Goal: Find specific page/section: Find specific page/section

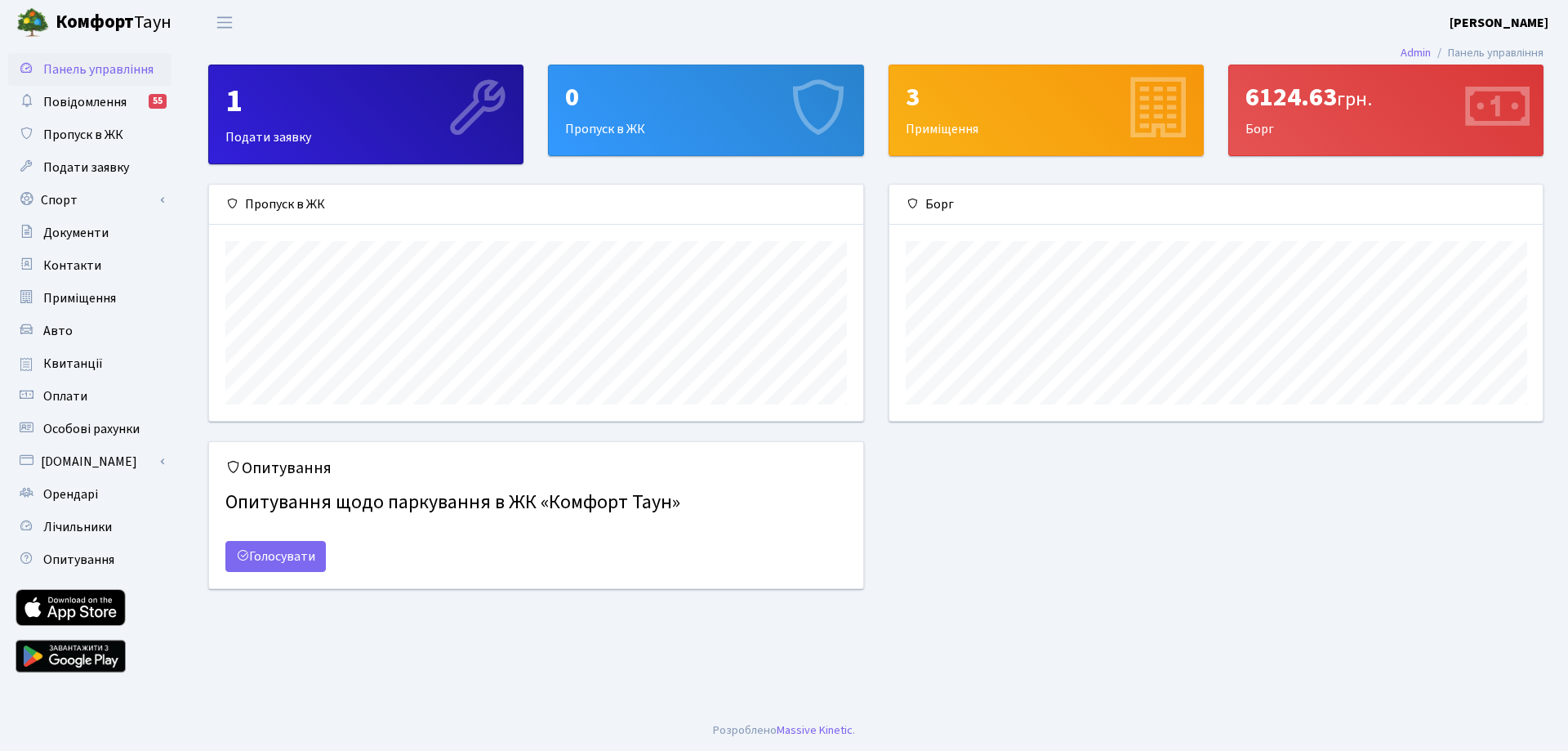
scroll to position [236, 653]
click at [87, 235] on span "Документи" at bounding box center [76, 233] width 65 height 18
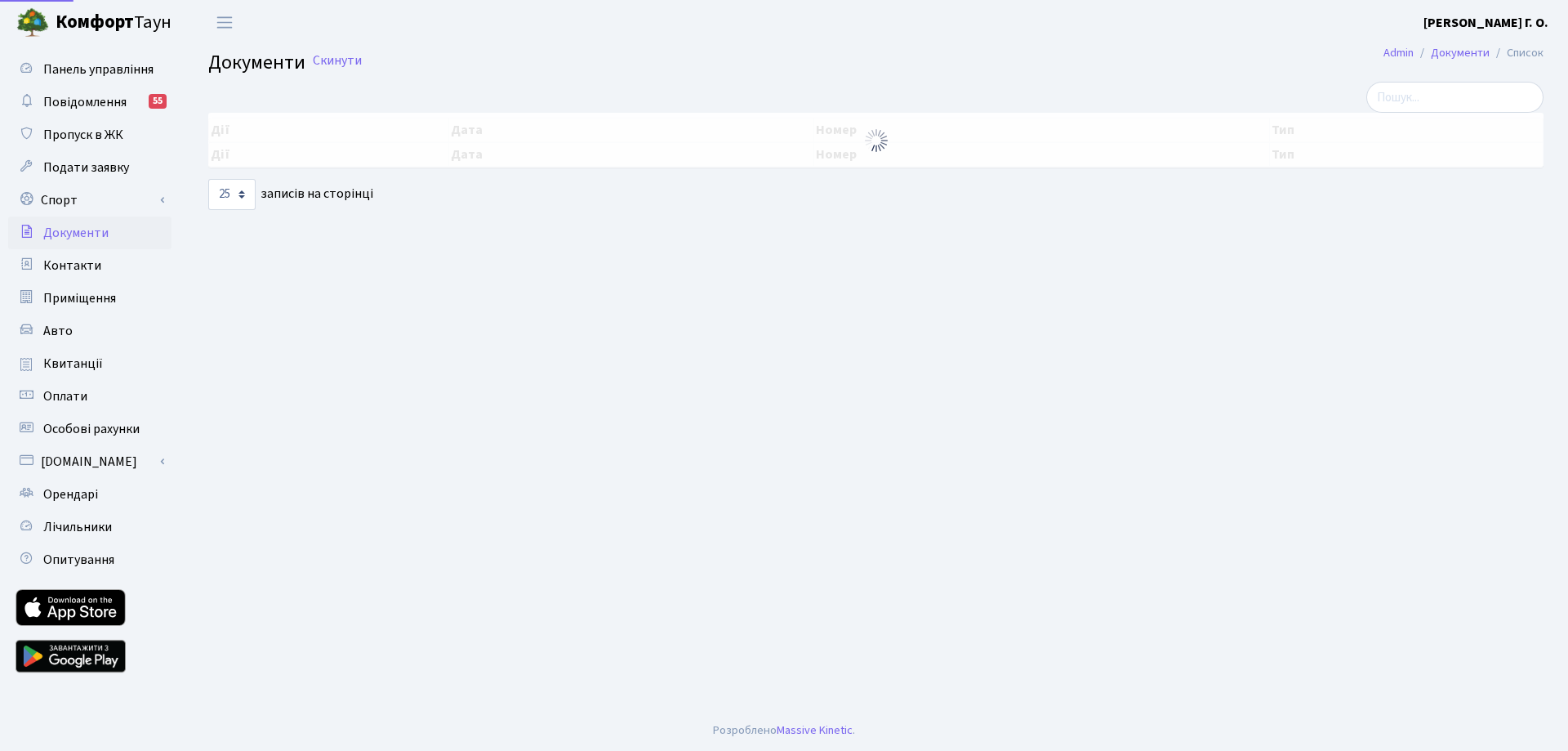
select select "25"
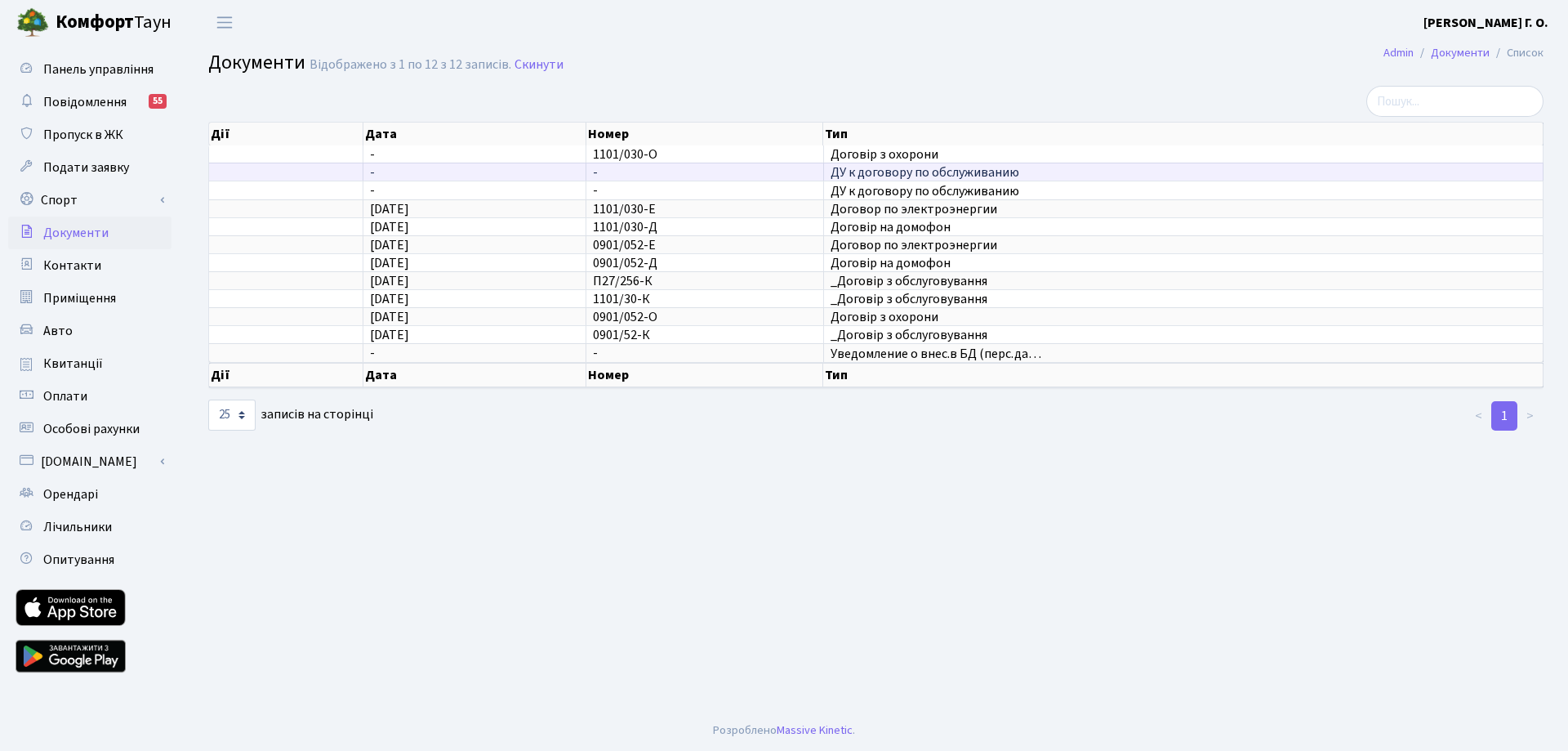
drag, startPoint x: 983, startPoint y: 179, endPoint x: 969, endPoint y: 174, distance: 14.9
click at [969, 175] on span "ДУ к договору по обслуживанию" at bounding box center [1184, 172] width 706 height 13
click at [971, 199] on td "Договор по электроэнергии" at bounding box center [1184, 209] width 720 height 18
drag, startPoint x: 521, startPoint y: 310, endPoint x: 418, endPoint y: 479, distance: 197.9
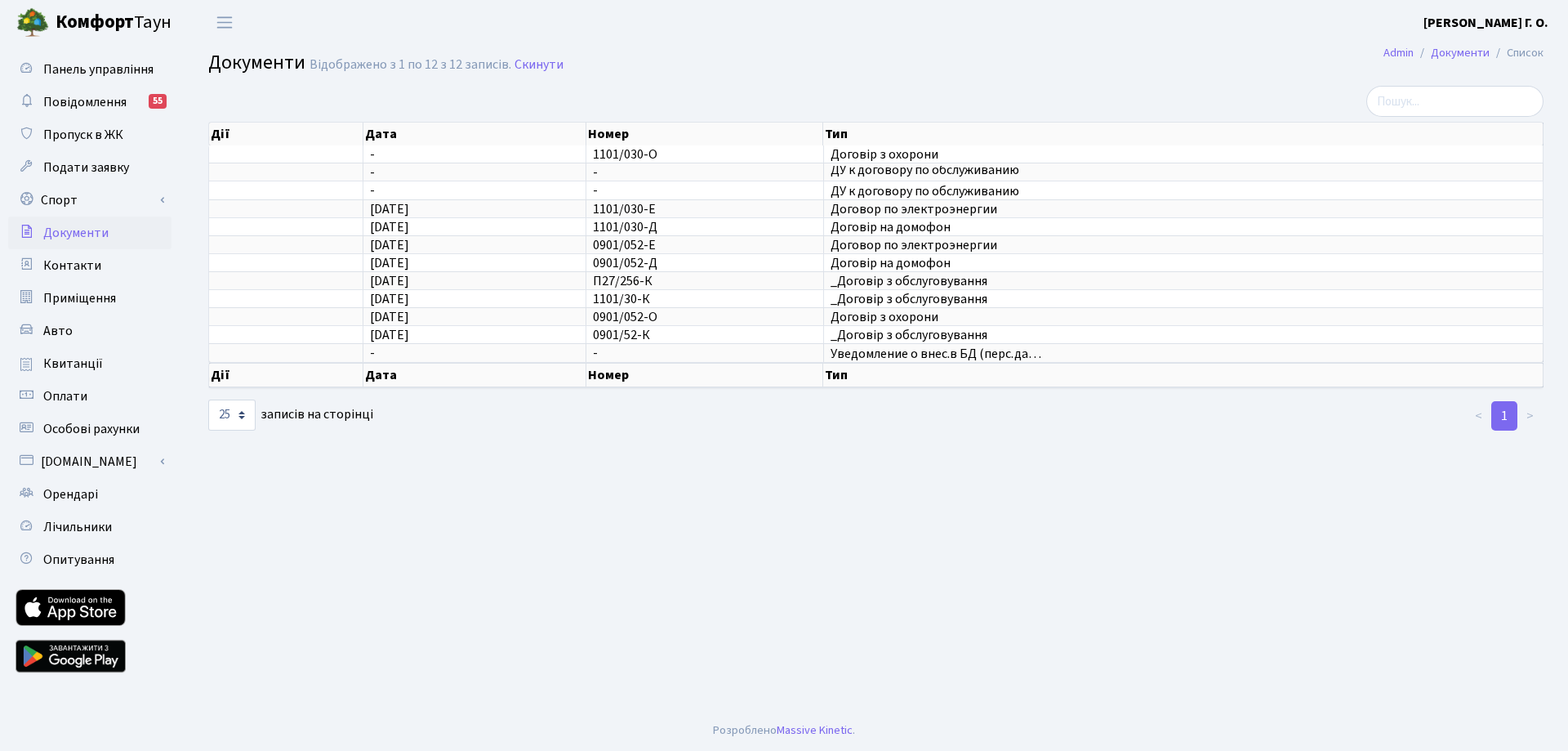
click at [418, 479] on main "Admin Документи Список Документи Відображено з 1 по 12 з 12 записів. Скинути Ді…" at bounding box center [876, 377] width 1384 height 665
click at [109, 301] on span "Приміщення" at bounding box center [79, 298] width 73 height 18
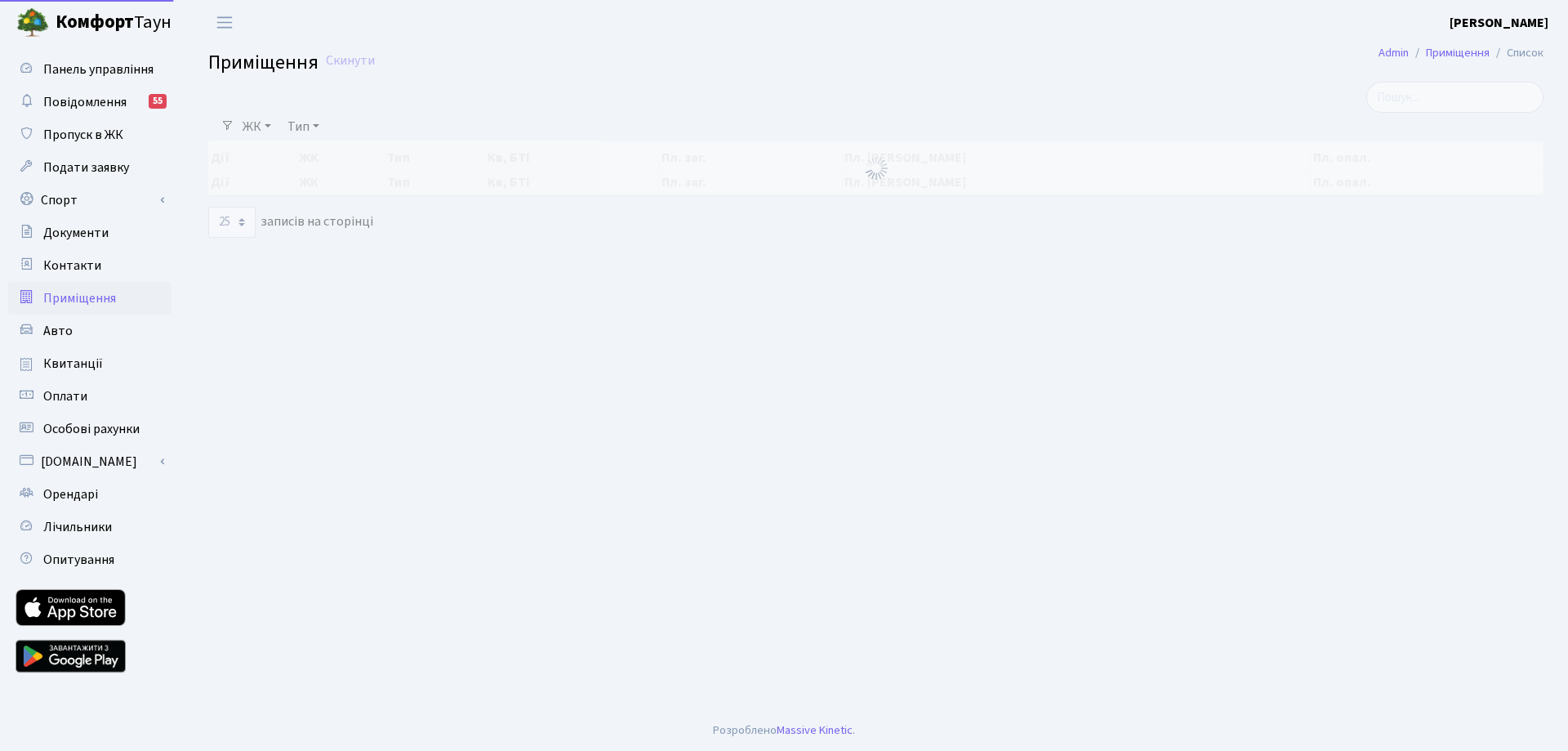
select select "25"
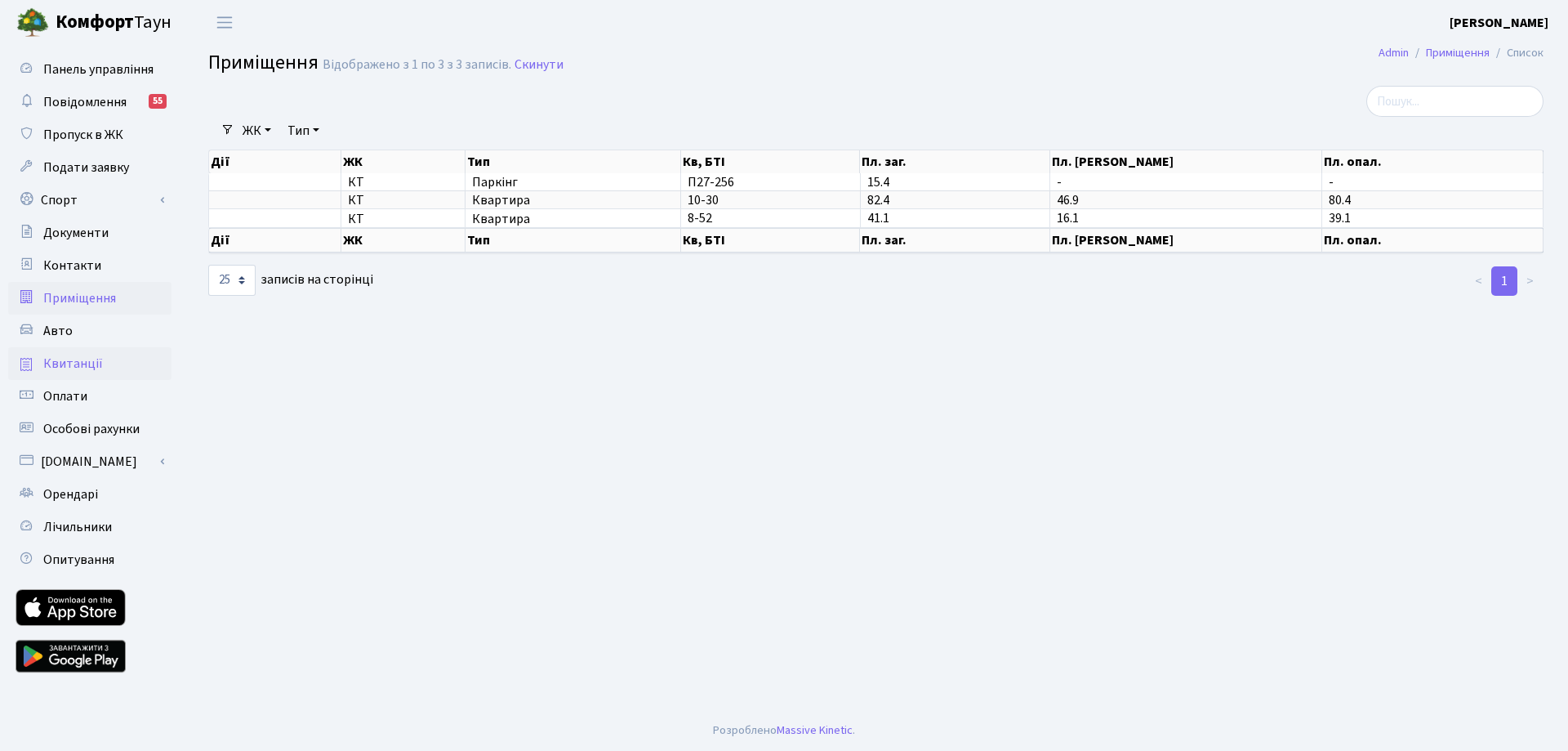
click at [80, 358] on span "Квитанції" at bounding box center [73, 364] width 60 height 18
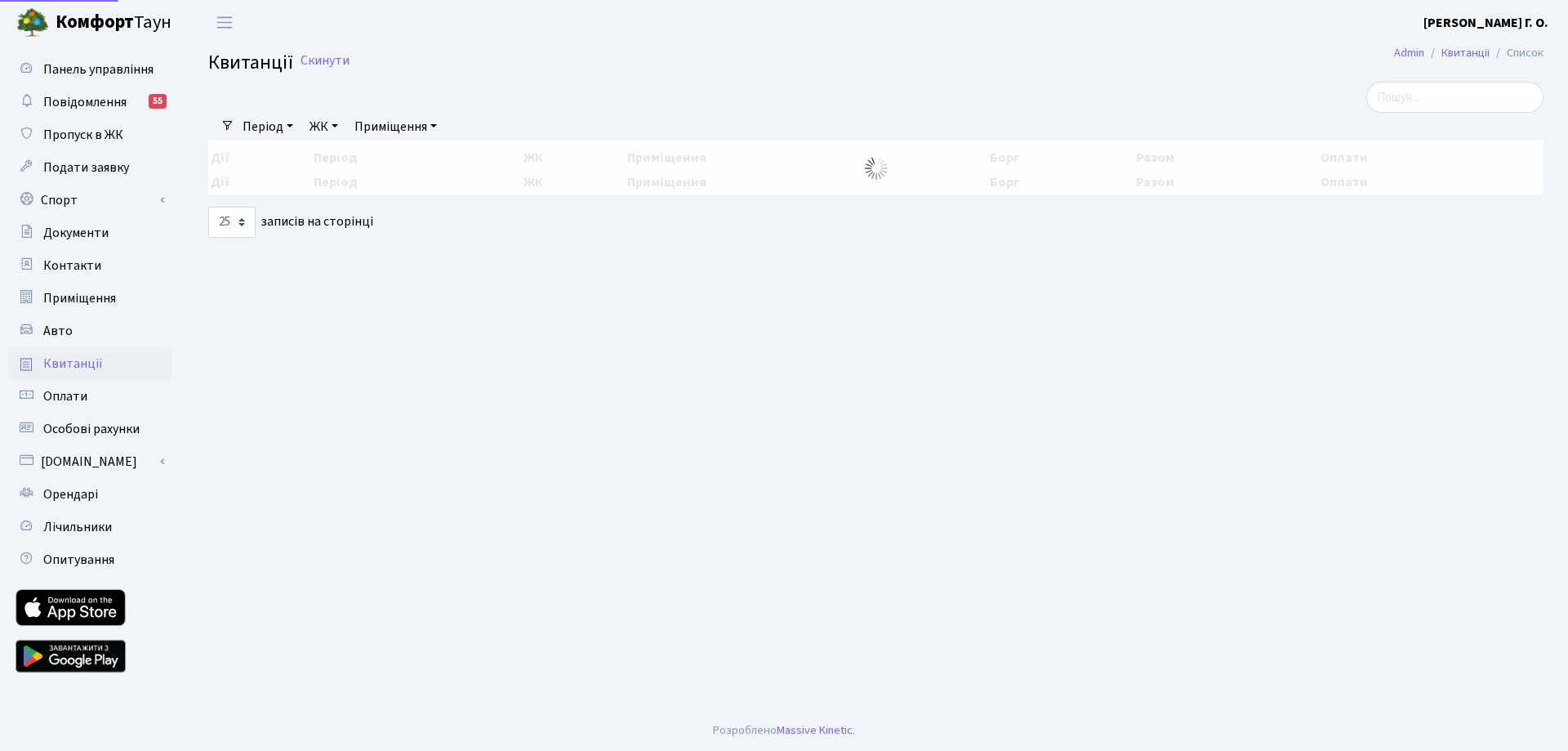
select select "25"
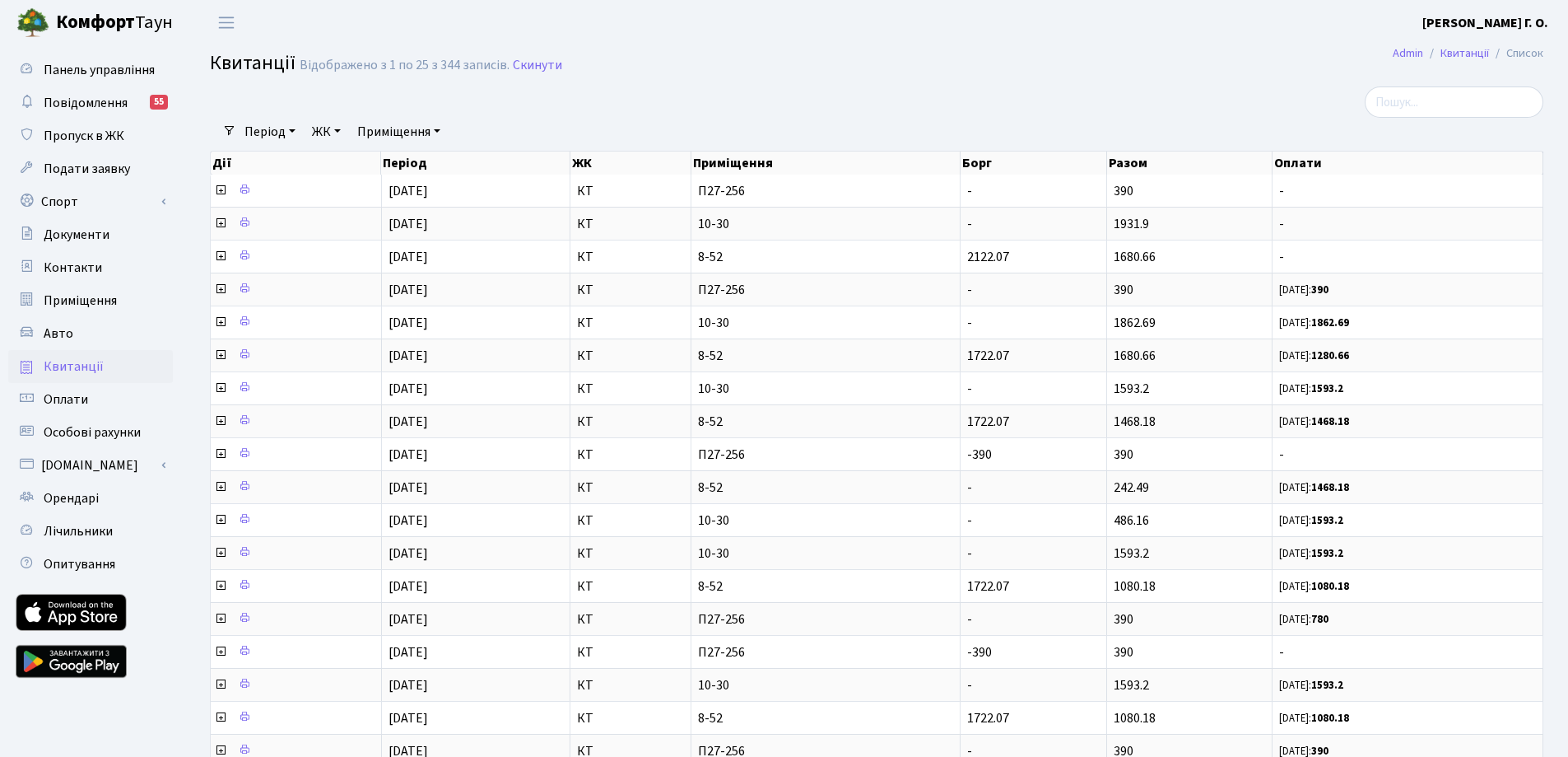
drag, startPoint x: 1239, startPoint y: 312, endPoint x: 1225, endPoint y: 106, distance: 206.5
click at [1225, 106] on div at bounding box center [1330, 102] width 428 height 31
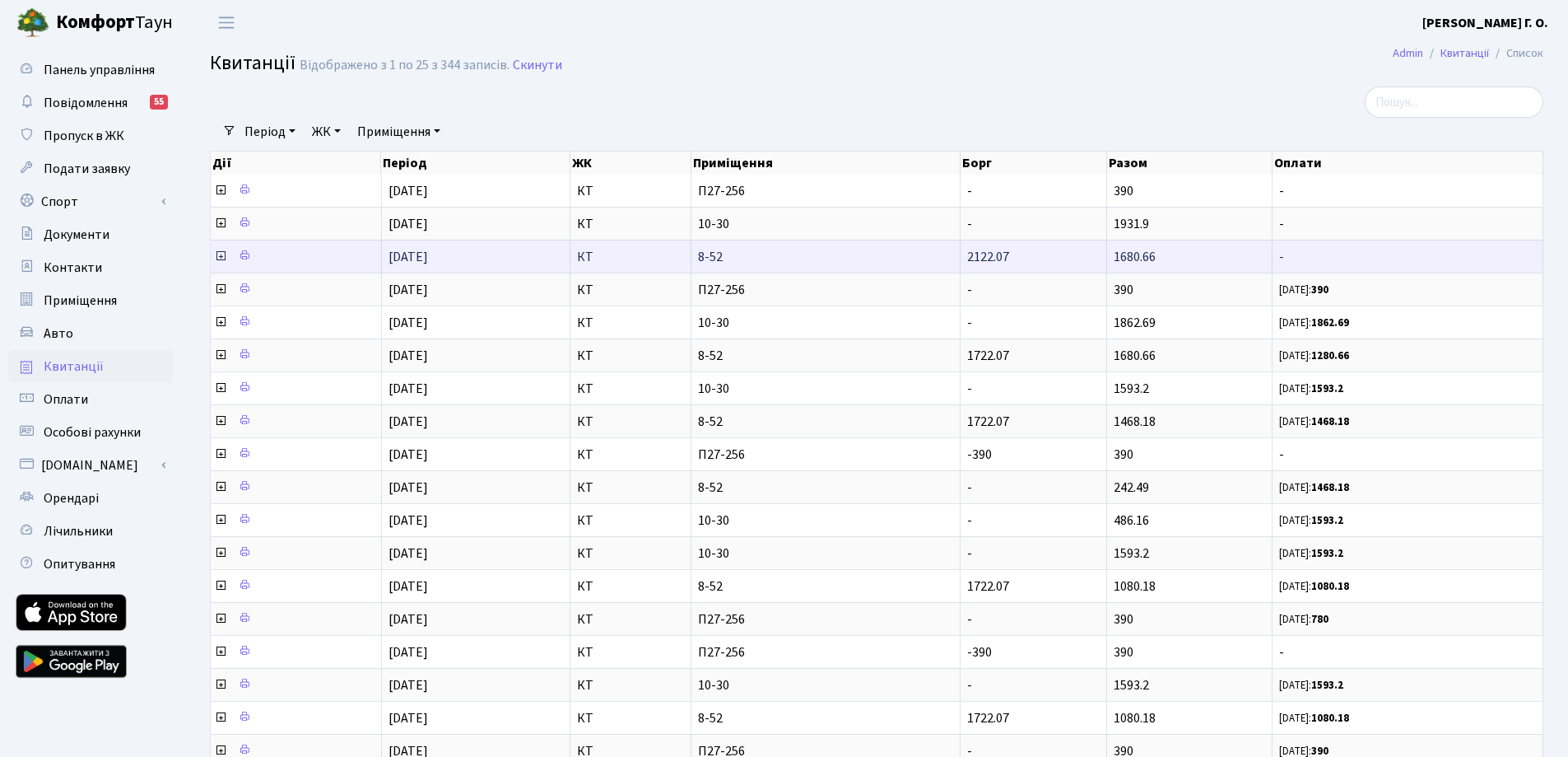
click at [1155, 262] on span "1680.66" at bounding box center [1135, 257] width 42 height 18
click at [220, 254] on icon at bounding box center [220, 256] width 13 height 13
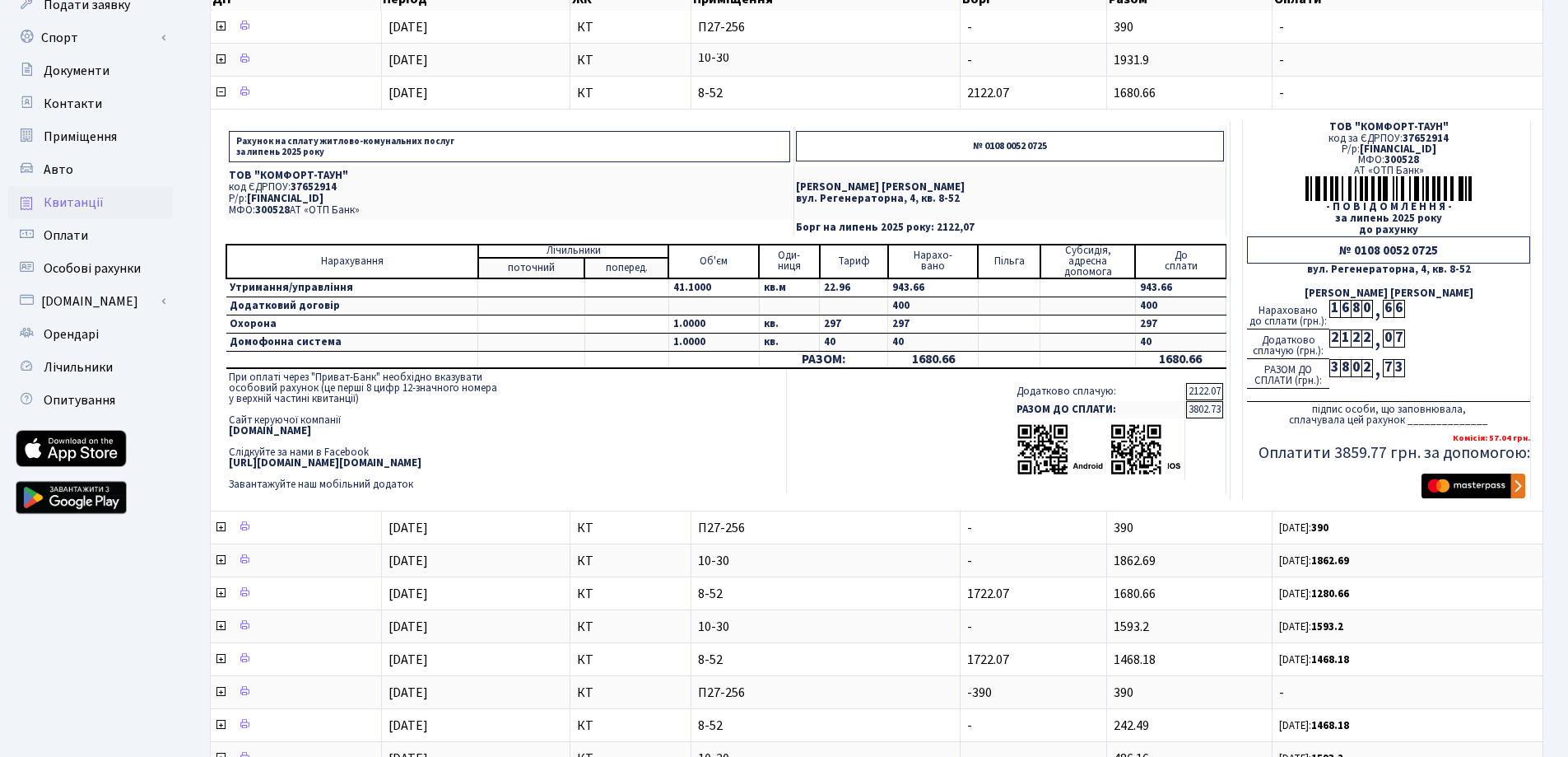
scroll to position [247, 0]
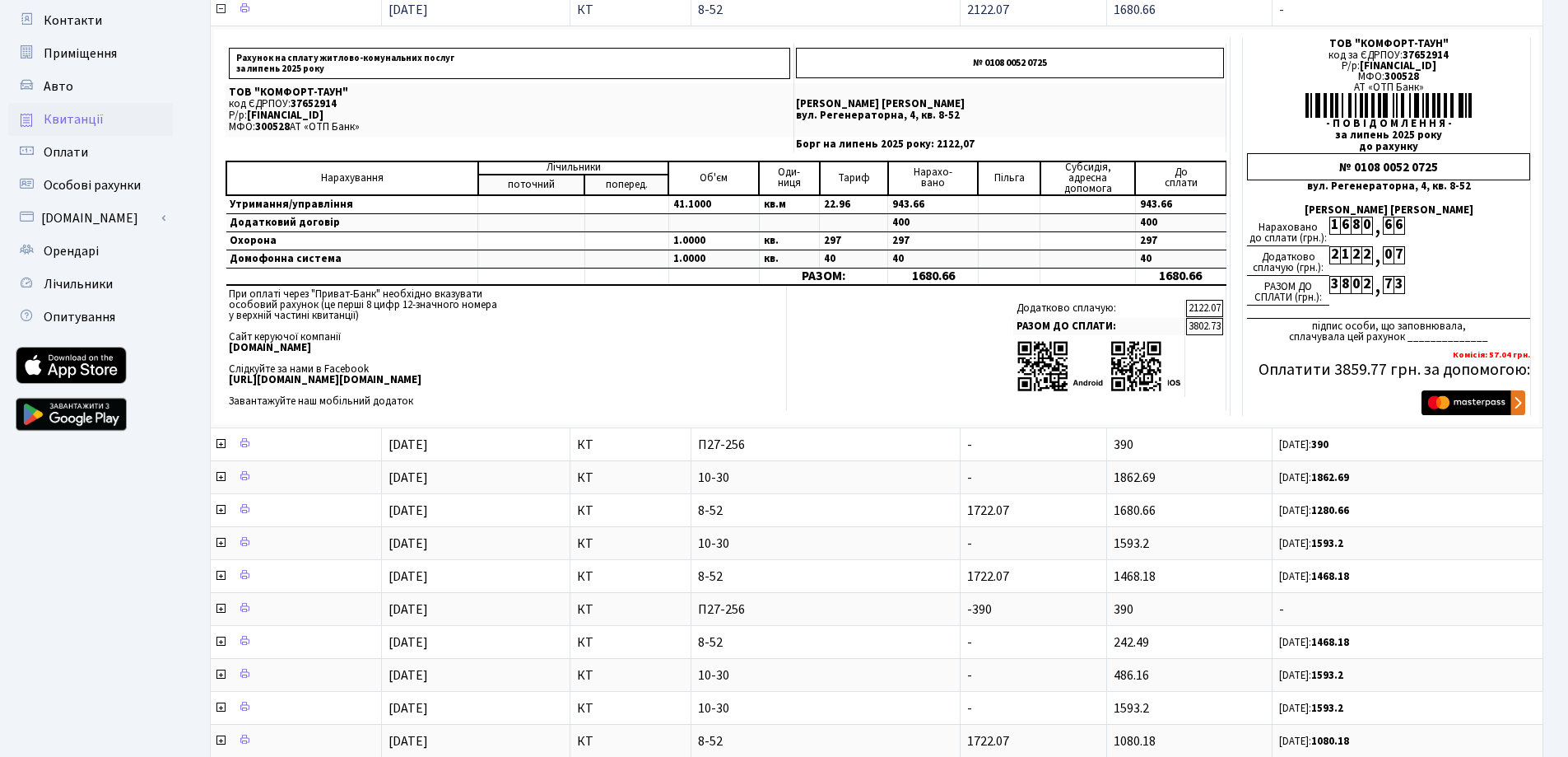
click at [221, 11] on icon at bounding box center [220, 9] width 13 height 13
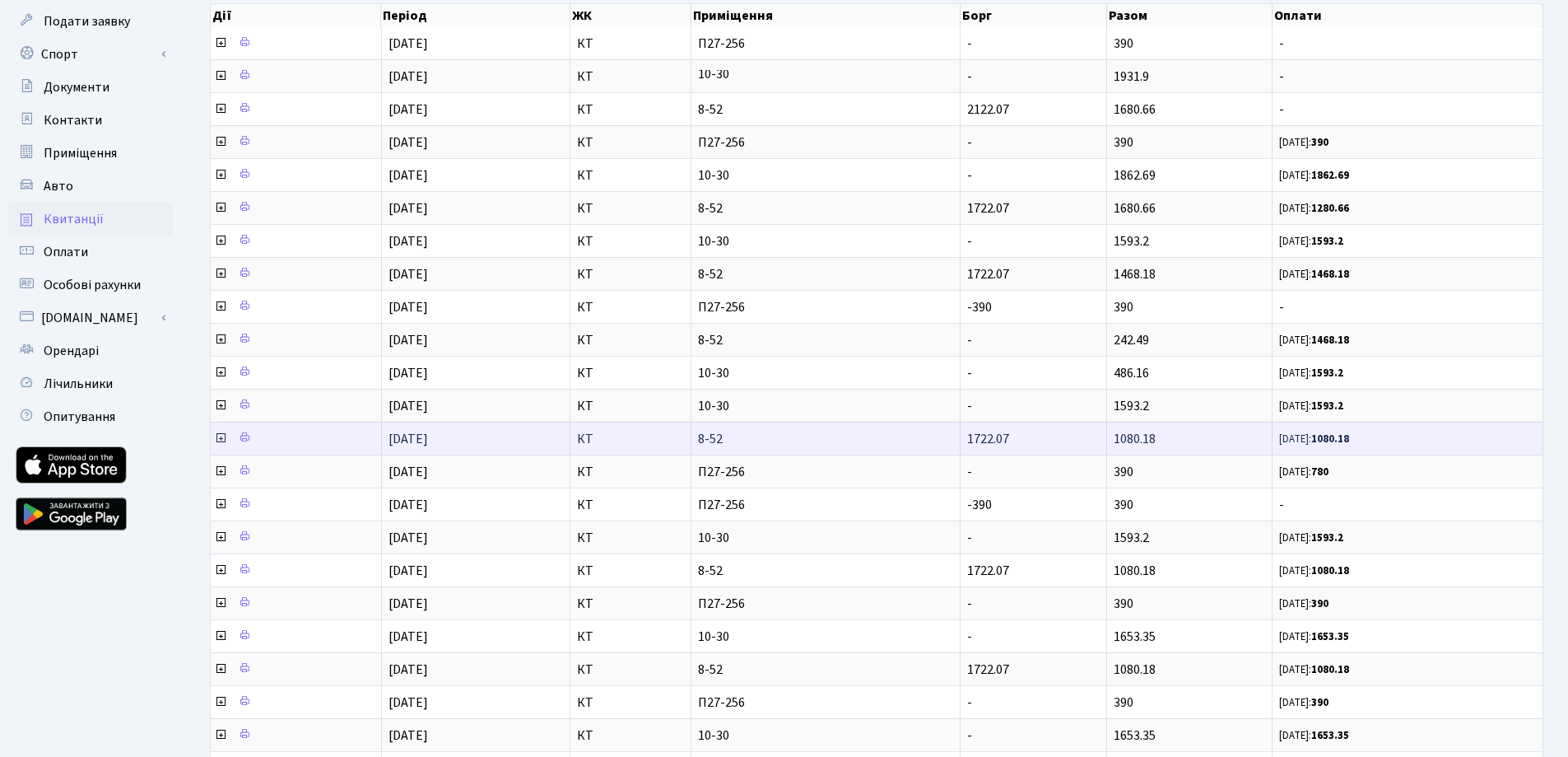
scroll to position [0, 0]
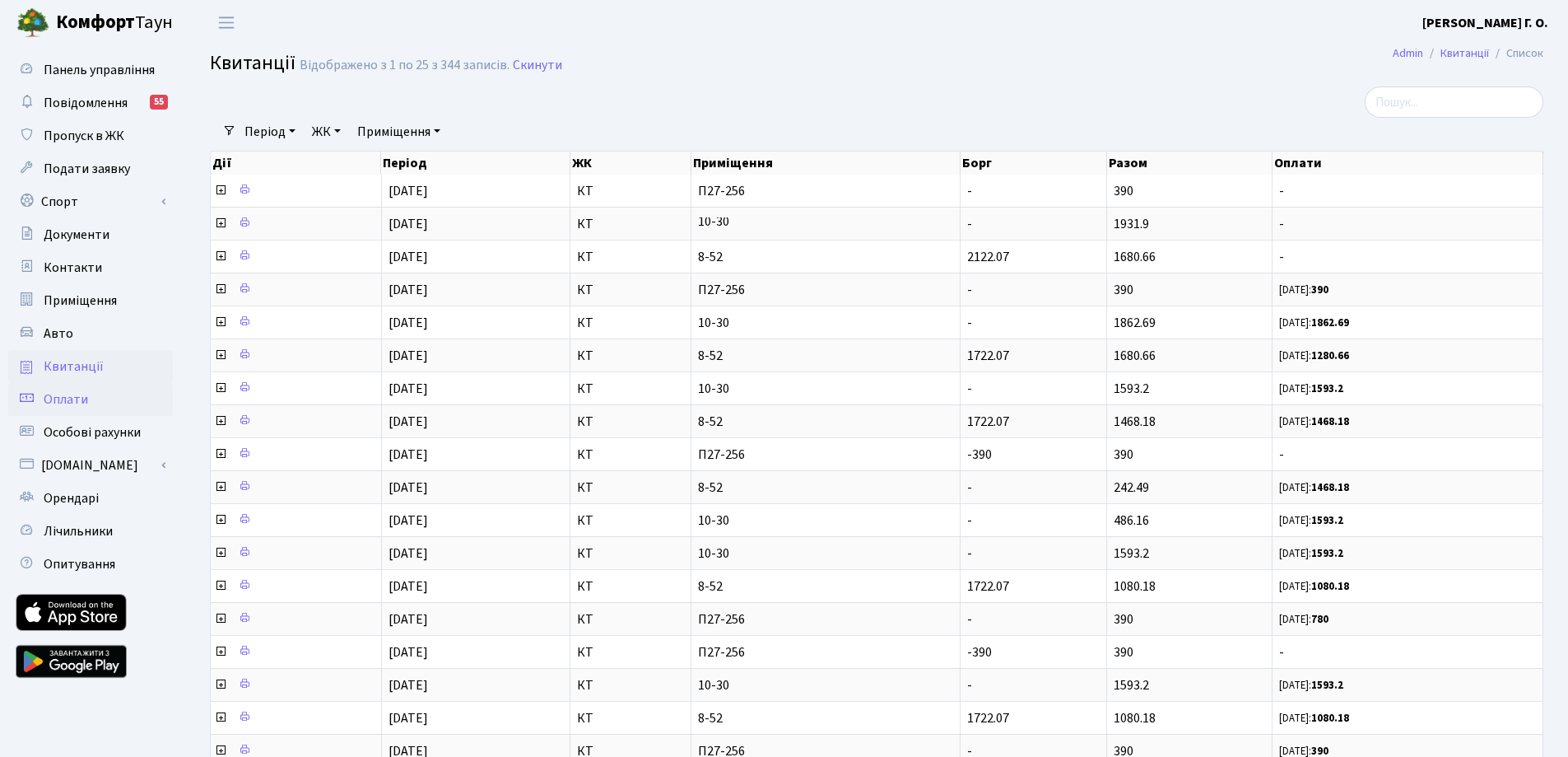
click at [68, 398] on span "Оплати" at bounding box center [65, 399] width 45 height 18
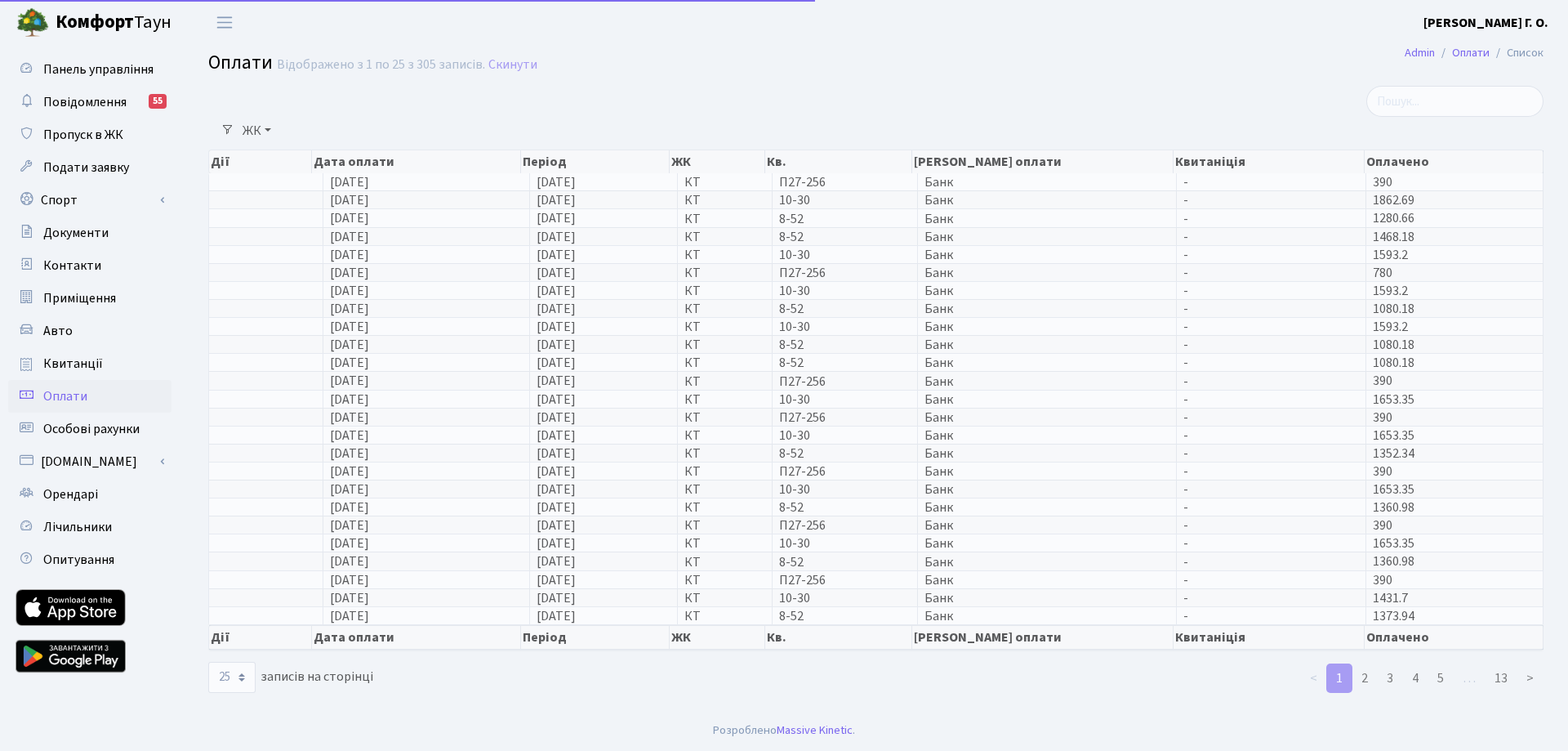
select select "25"
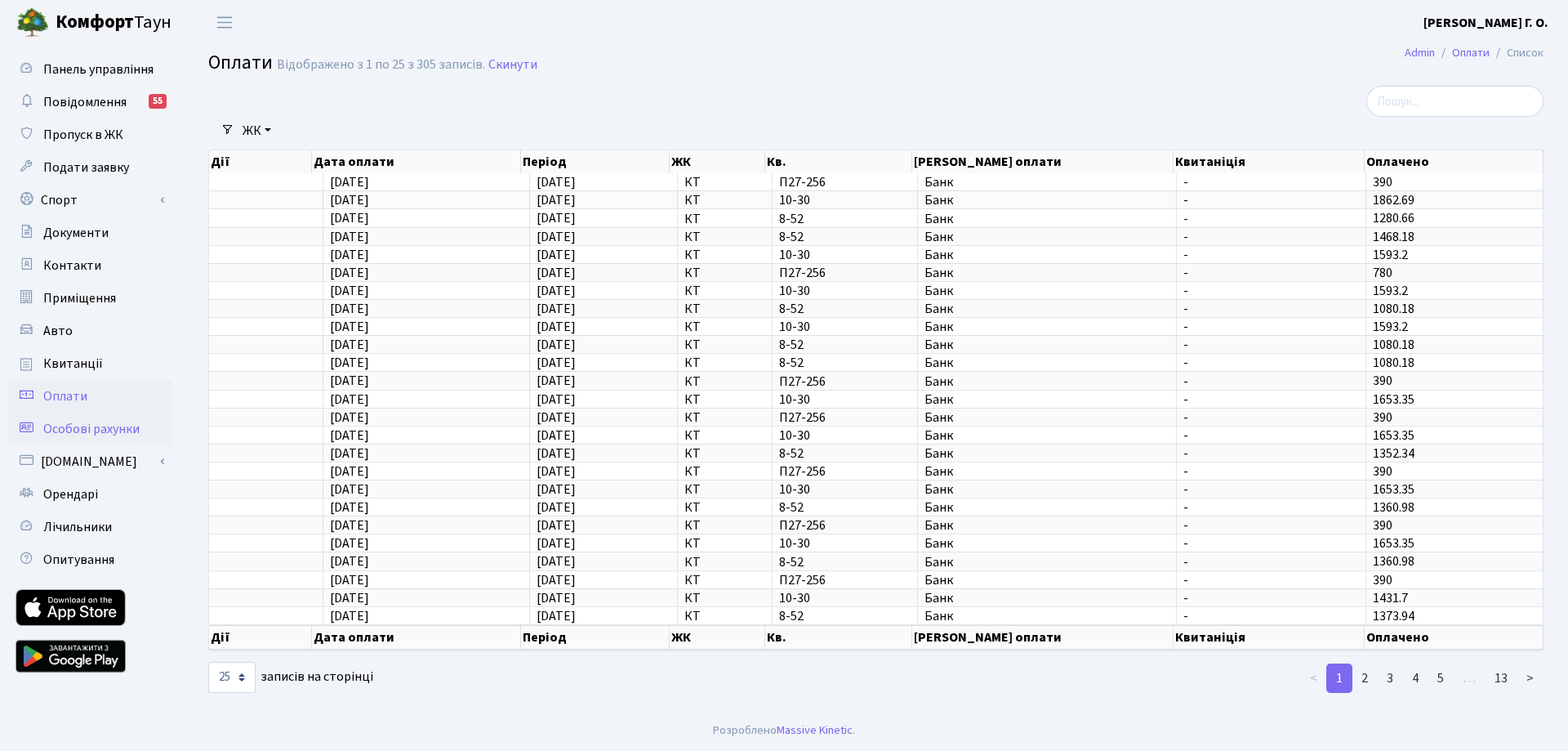
click at [124, 431] on span "Особові рахунки" at bounding box center [91, 429] width 97 height 18
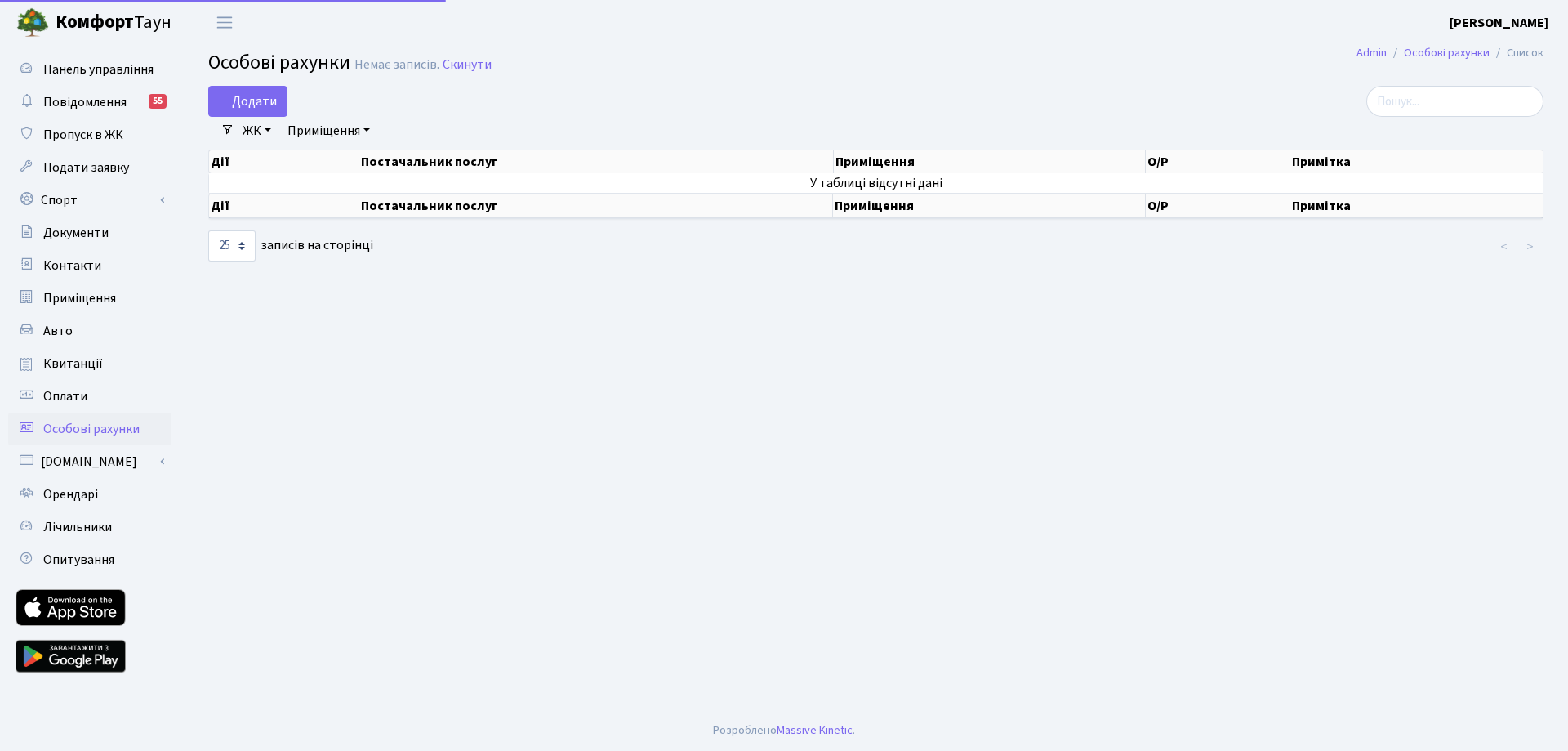
select select "25"
